Goal: Transaction & Acquisition: Purchase product/service

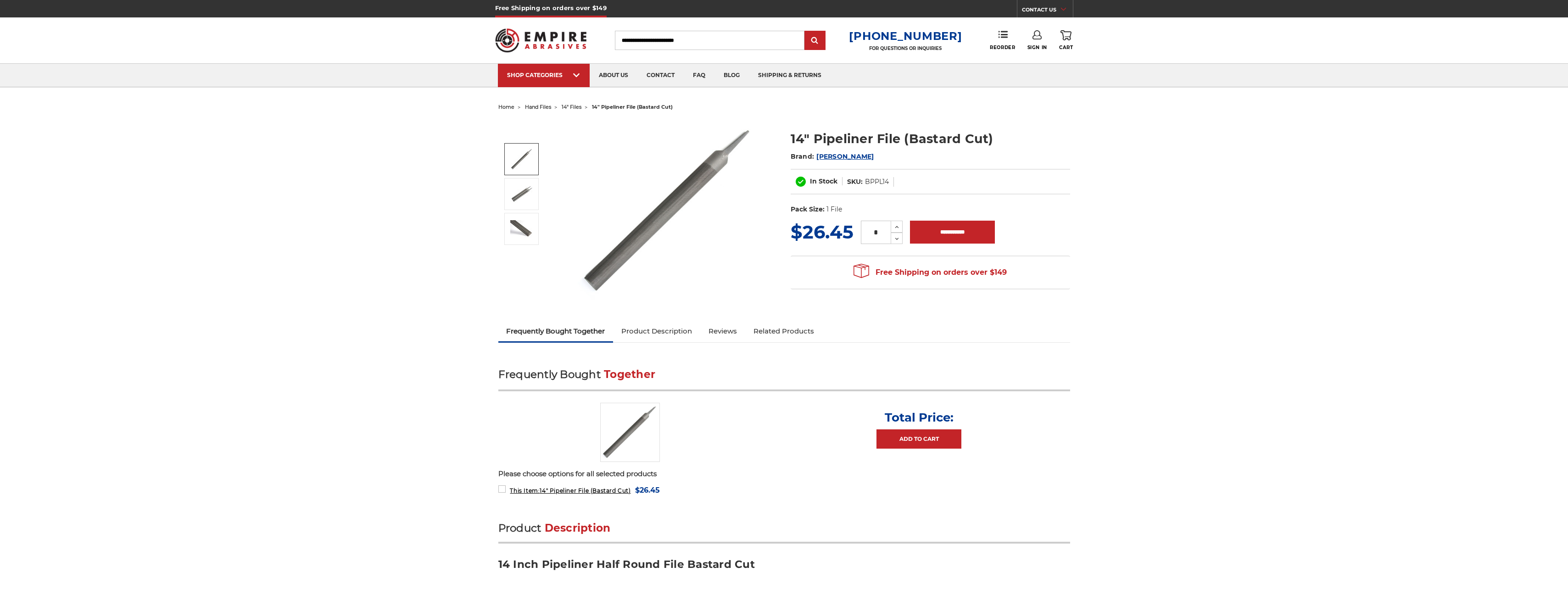
click at [519, 174] on link at bounding box center [522, 159] width 35 height 32
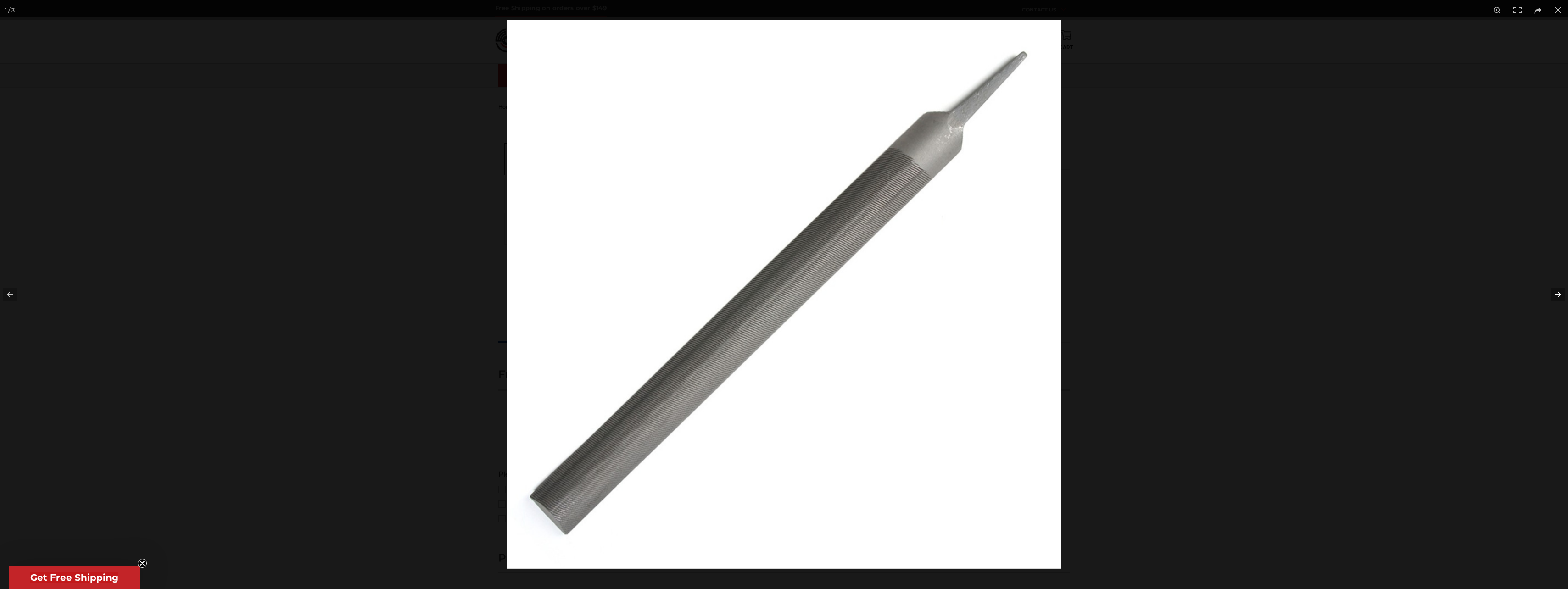
click at [1561, 297] on button at bounding box center [1552, 294] width 32 height 46
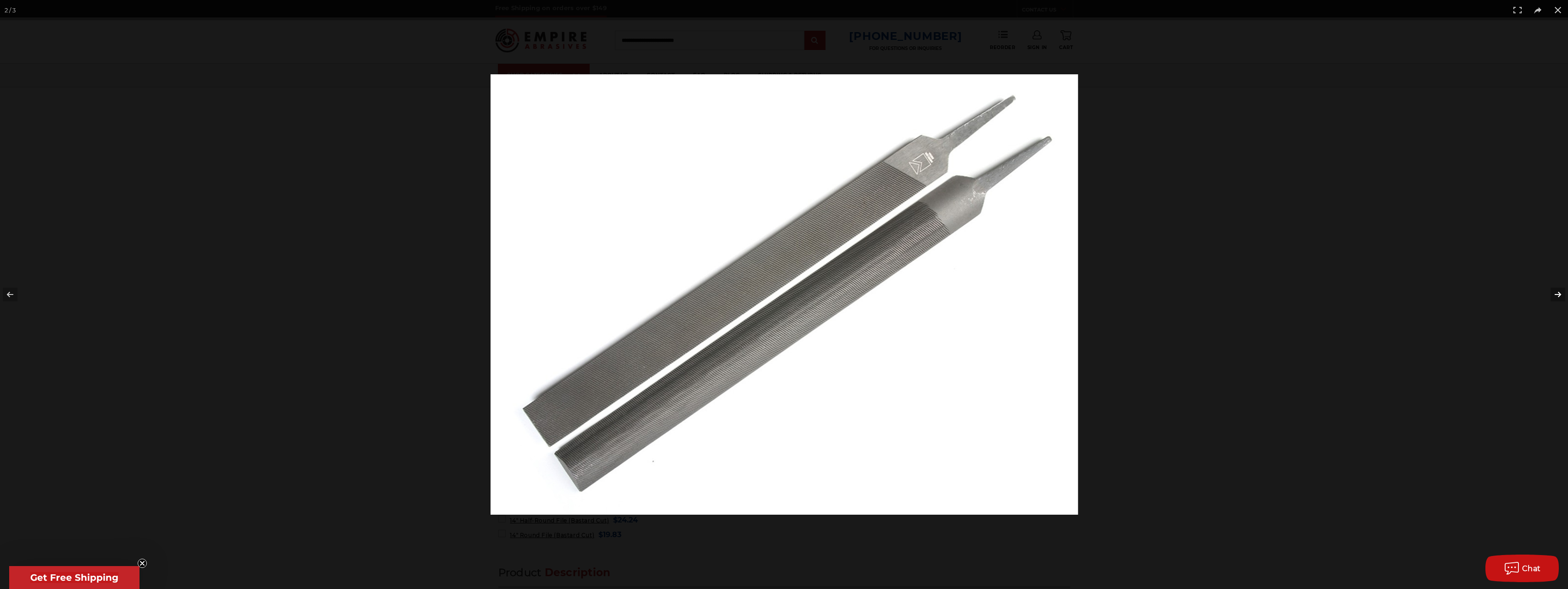
click at [1561, 297] on button at bounding box center [1552, 294] width 32 height 46
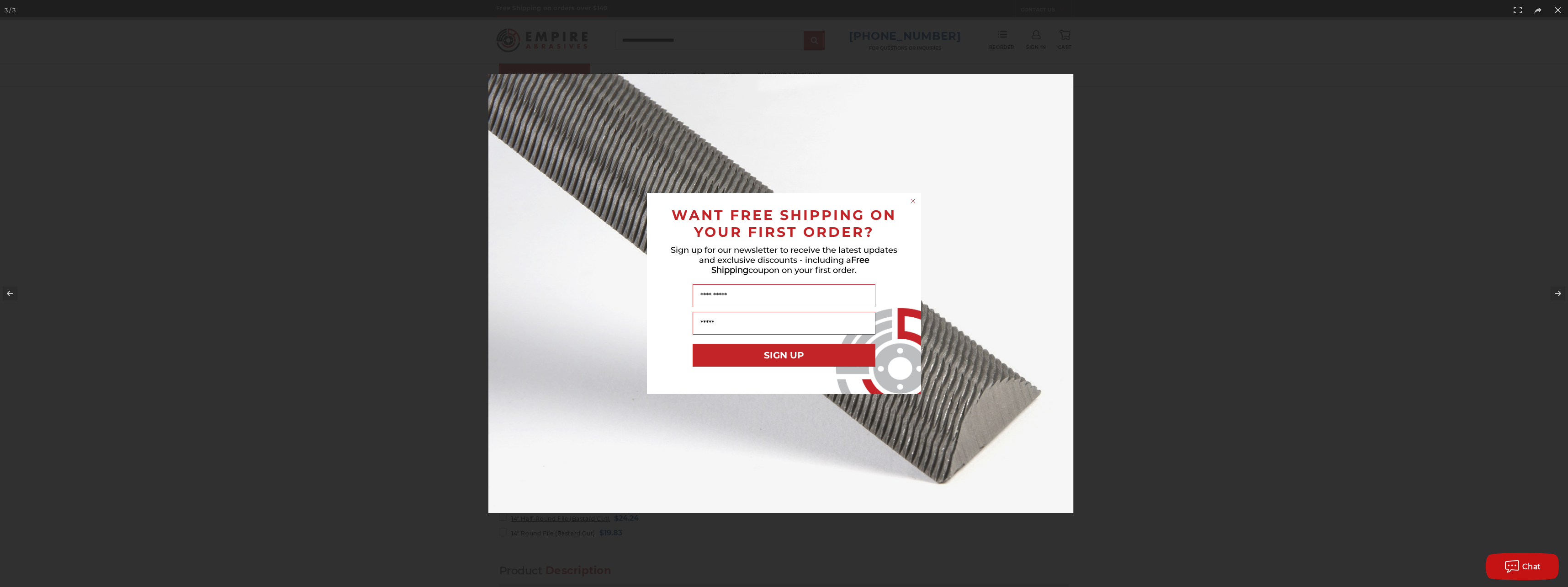
click at [913, 203] on circle "Close dialog" at bounding box center [913, 201] width 9 height 9
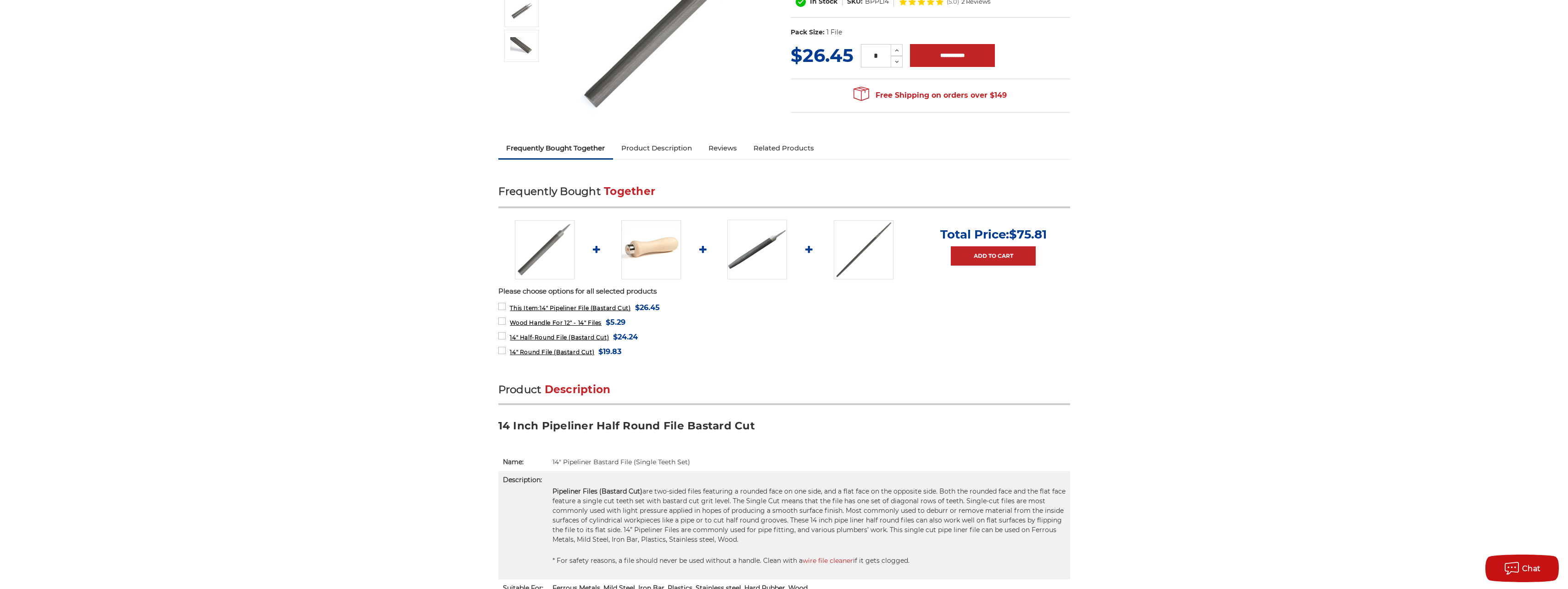
scroll to position [183, 0]
click at [570, 247] on img at bounding box center [544, 249] width 59 height 59
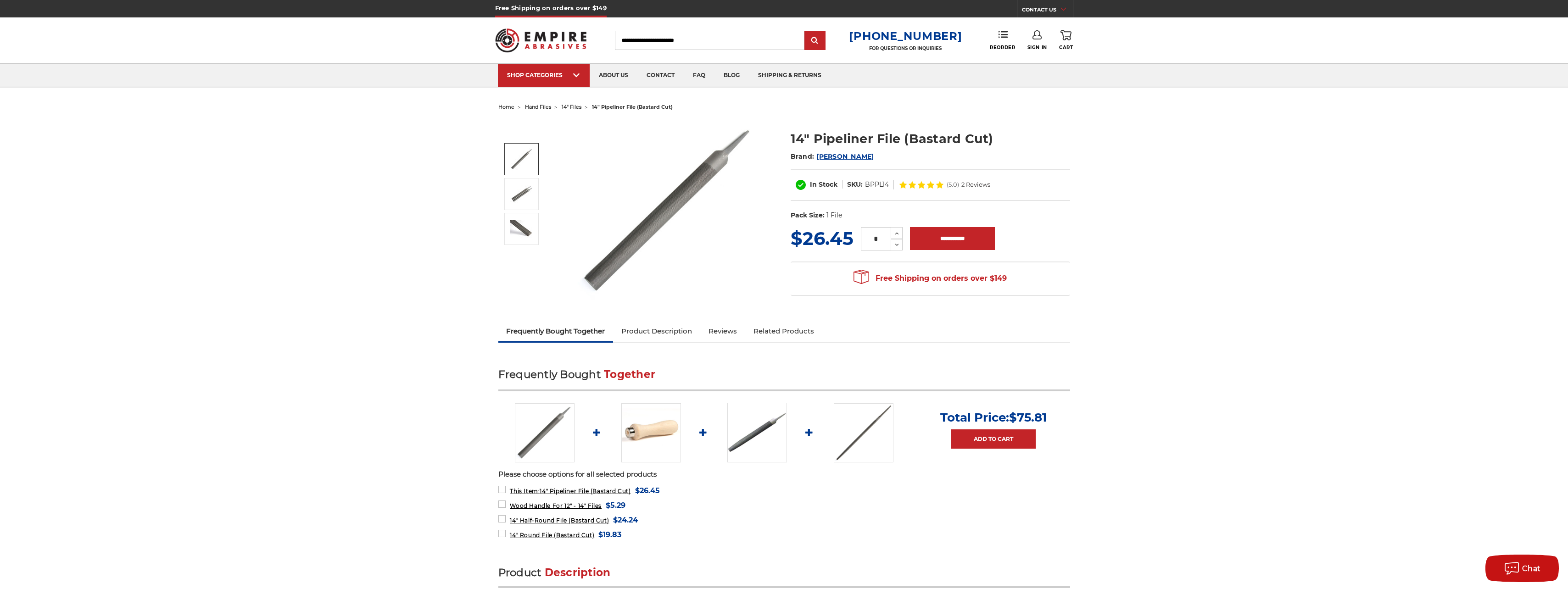
click at [631, 253] on img at bounding box center [668, 211] width 184 height 182
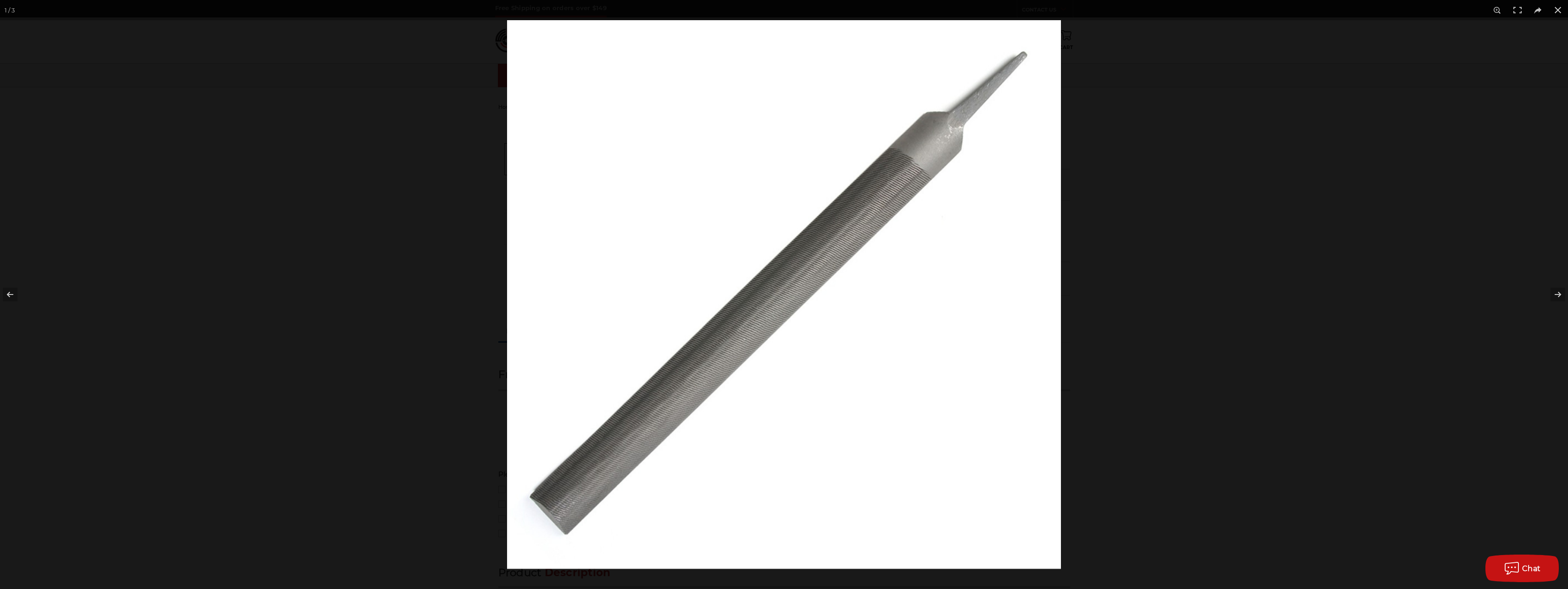
click at [718, 297] on img at bounding box center [784, 294] width 554 height 549
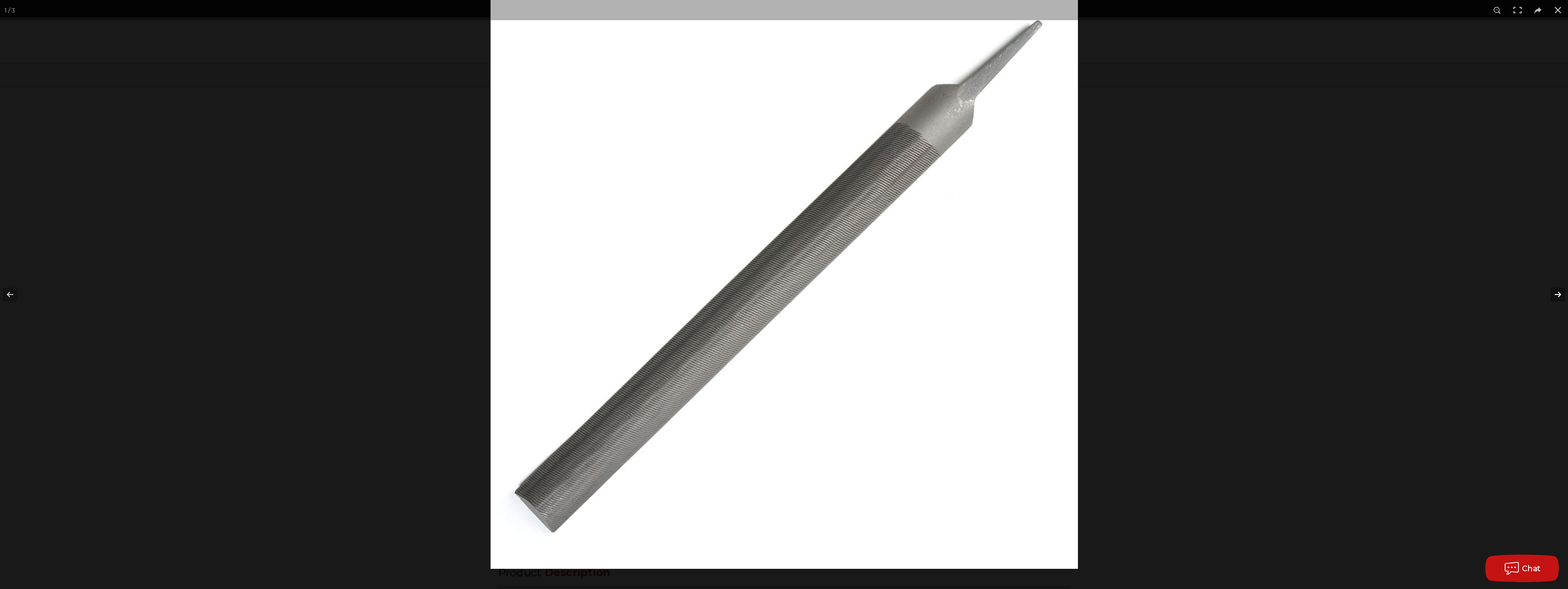
click at [1556, 296] on button at bounding box center [1552, 294] width 32 height 46
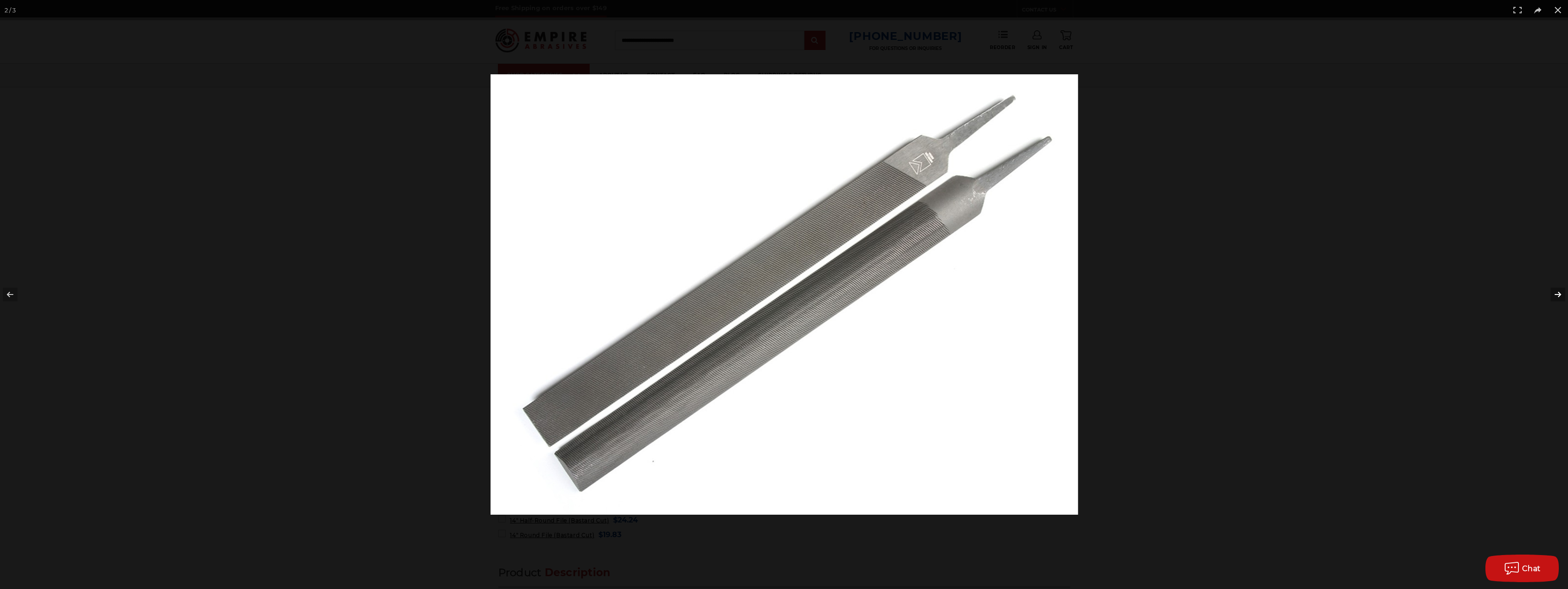
click at [1556, 296] on button at bounding box center [1552, 294] width 32 height 46
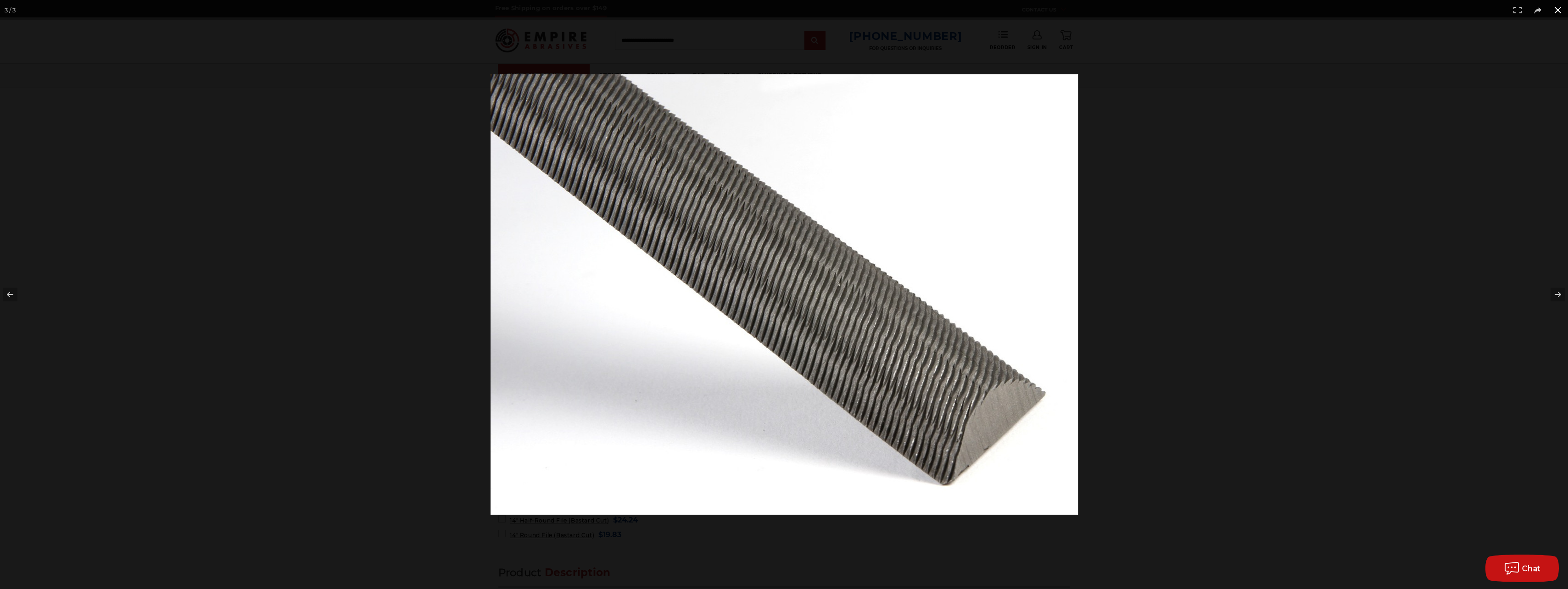
click at [1558, 11] on button at bounding box center [1557, 10] width 21 height 21
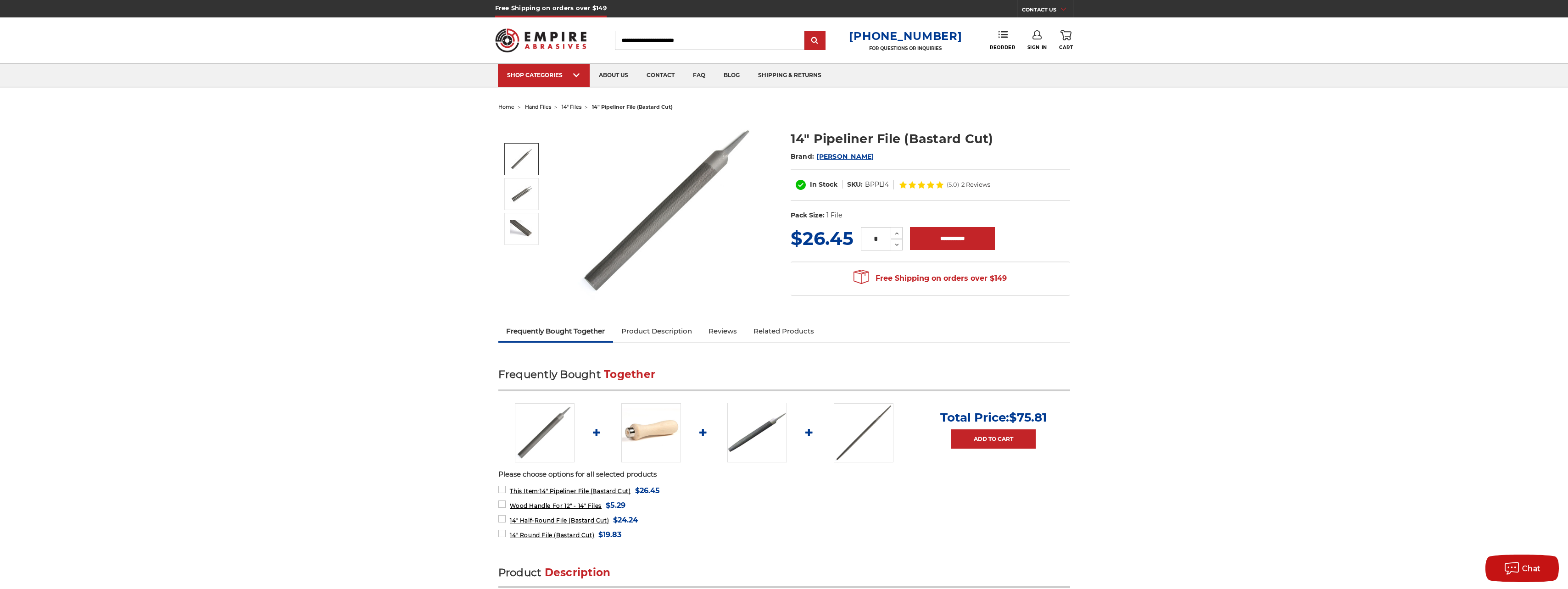
click at [1322, 7] on div "Free Shipping on orders over $149 CONTACT US [DATE] - [DATE] (excluding holiday…" at bounding box center [784, 8] width 1568 height 17
